Goal: Task Accomplishment & Management: Use online tool/utility

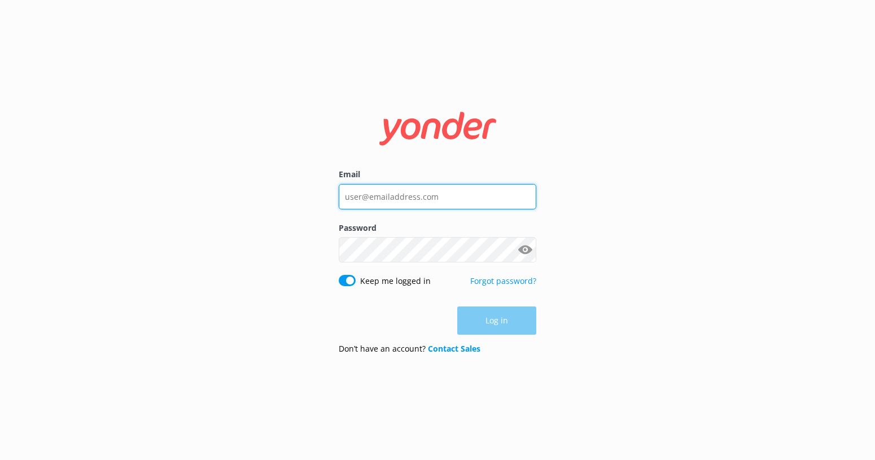
type input "[EMAIL_ADDRESS][DOMAIN_NAME]"
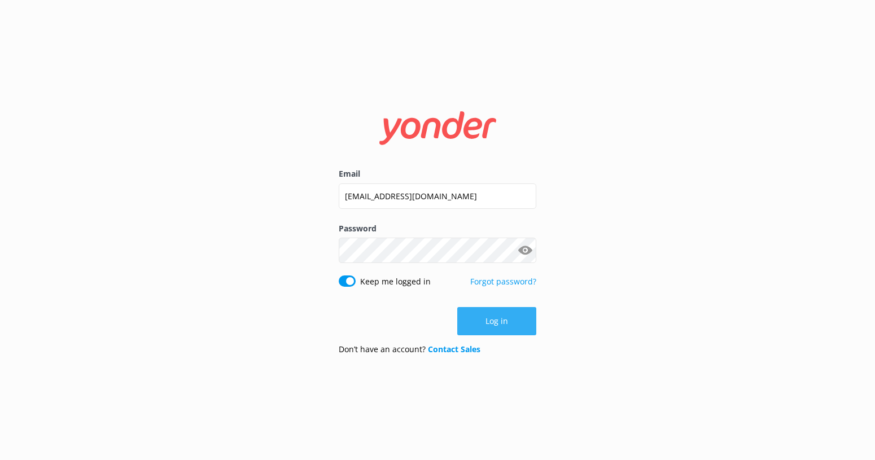
click at [526, 329] on button "Log in" at bounding box center [496, 321] width 79 height 28
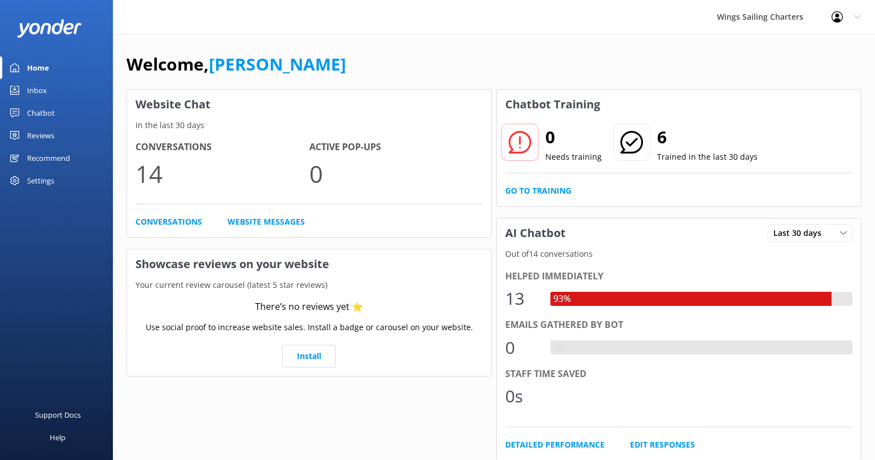
click at [38, 111] on div "Chatbot" at bounding box center [41, 113] width 28 height 23
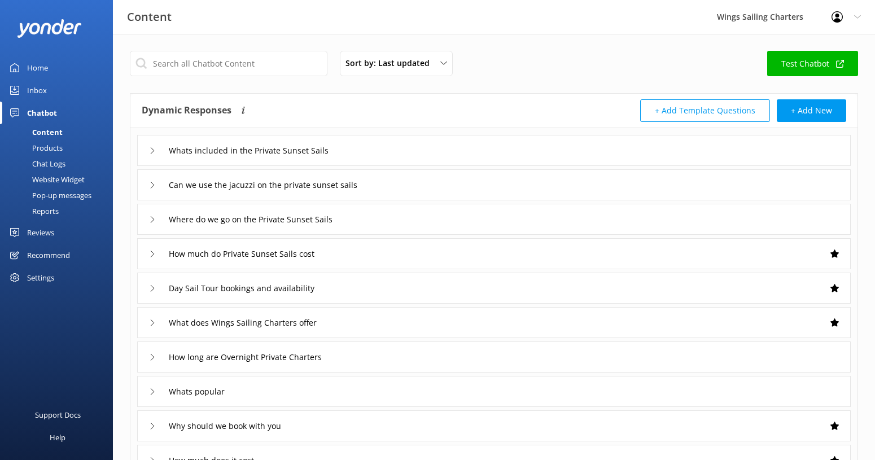
click at [798, 62] on link "Test Chatbot" at bounding box center [812, 63] width 91 height 25
